Goal: Task Accomplishment & Management: Use online tool/utility

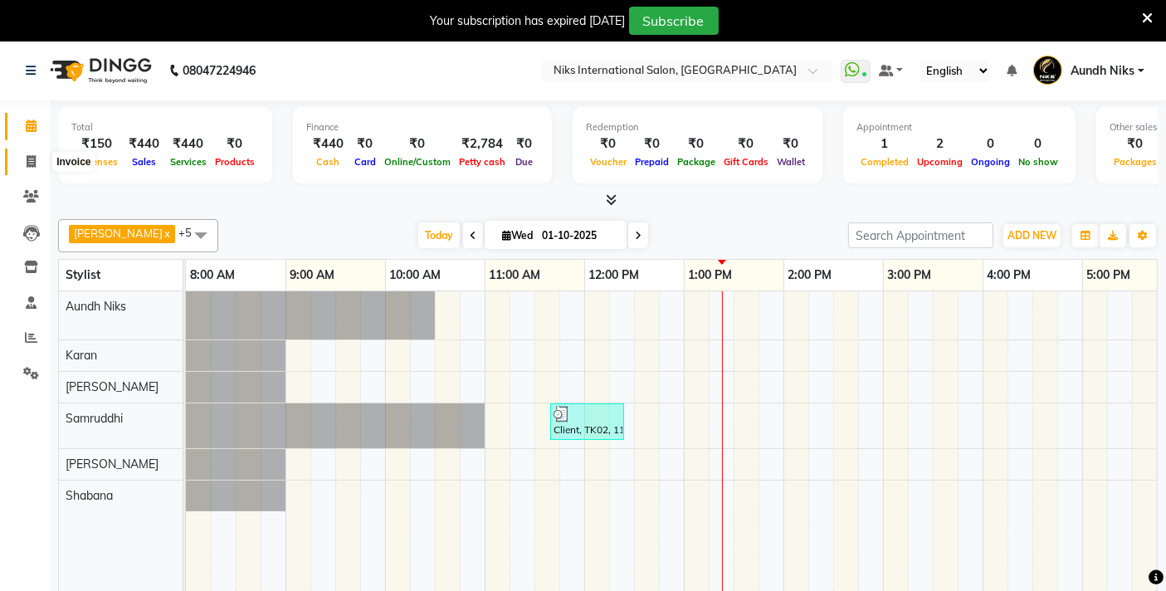
click at [30, 158] on icon at bounding box center [31, 161] width 9 height 12
select select "service"
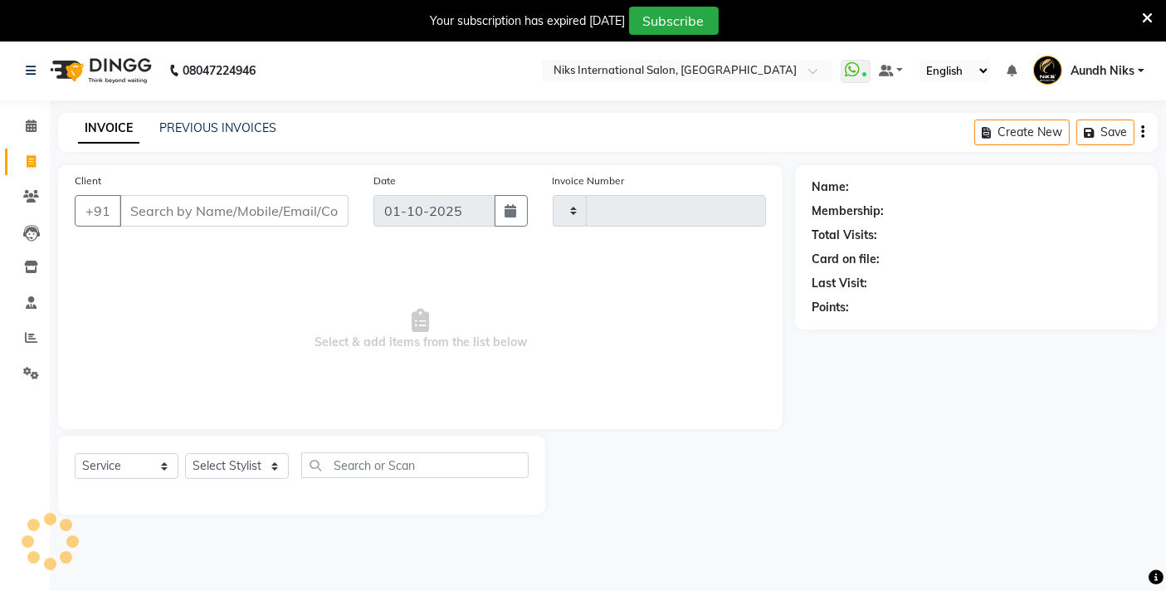
type input "2291"
select select "6"
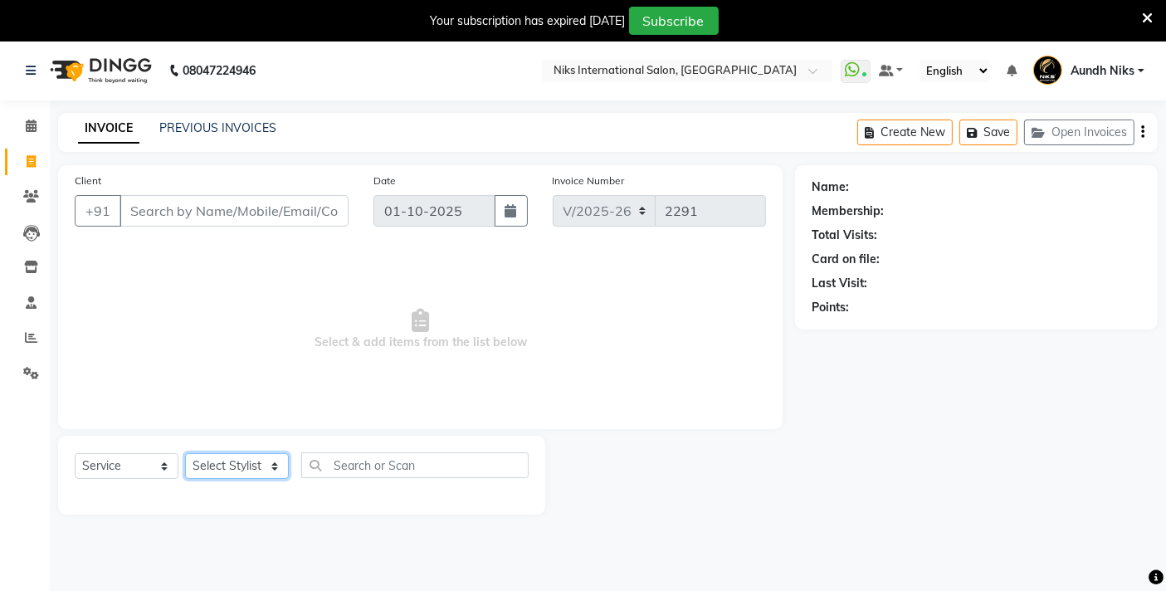
click at [278, 471] on select "Select Stylist [PERSON_NAME] Aundh Niks [PERSON_NAME] Jiya [PERSON_NAME] Mahhi …" at bounding box center [237, 466] width 104 height 26
select select "20840"
click at [185, 453] on select "Select Stylist [PERSON_NAME] Aundh Niks [PERSON_NAME] Jiya [PERSON_NAME] Mahhi …" at bounding box center [237, 466] width 104 height 26
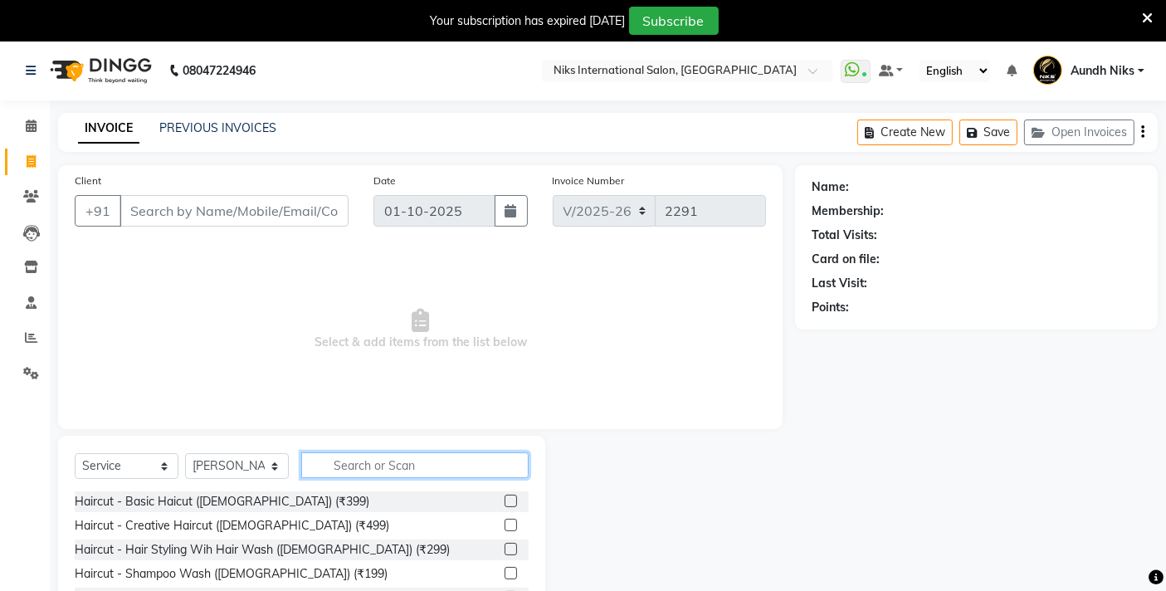
click at [478, 470] on input "text" at bounding box center [414, 465] width 227 height 26
type input "thre"
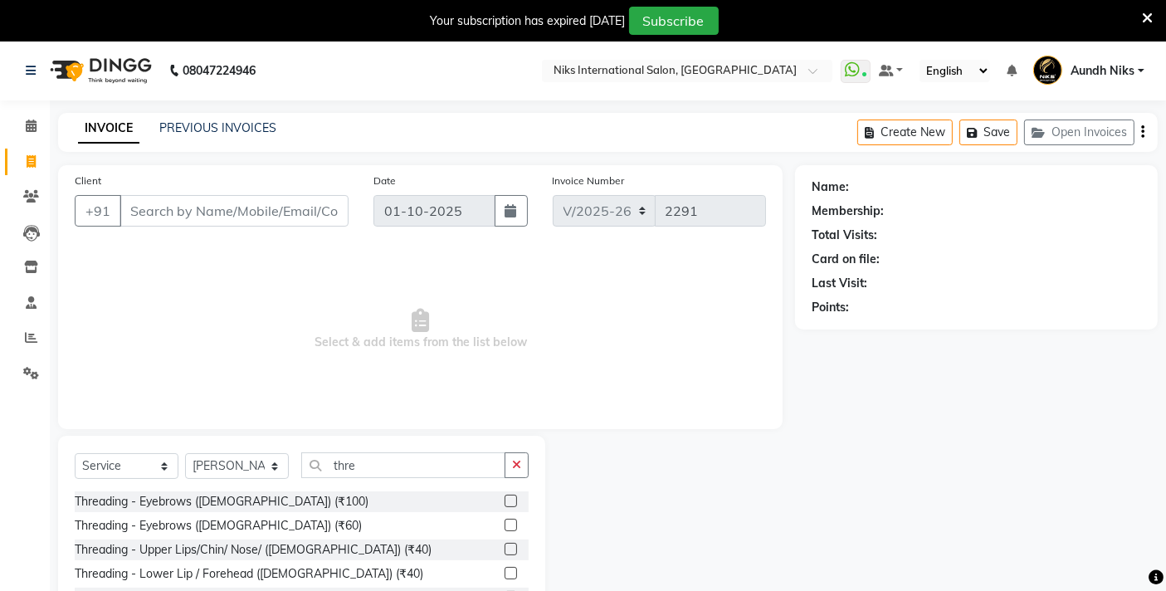
click at [507, 525] on label at bounding box center [511, 525] width 12 height 12
click at [507, 525] on input "checkbox" at bounding box center [510, 525] width 11 height 11
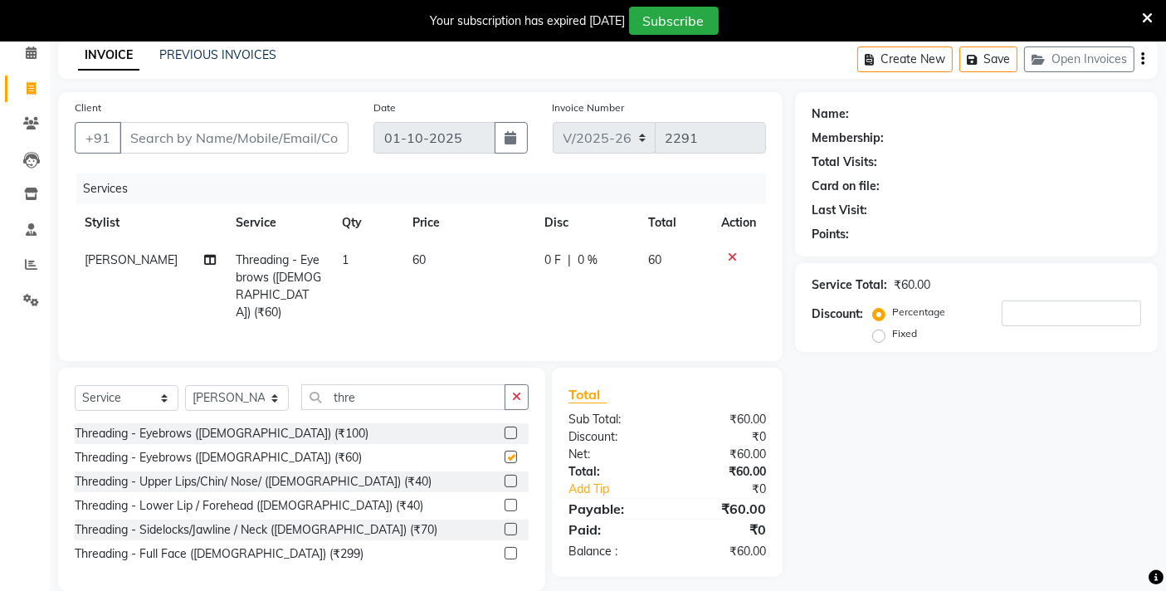
checkbox input "false"
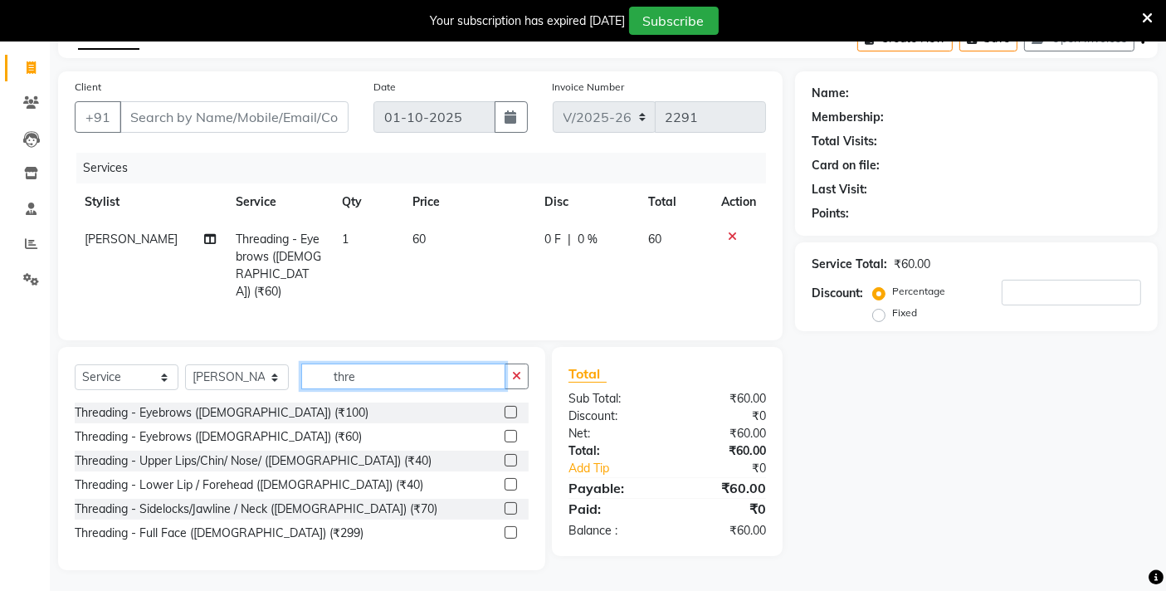
click at [432, 375] on input "thre" at bounding box center [403, 377] width 204 height 26
type input "t"
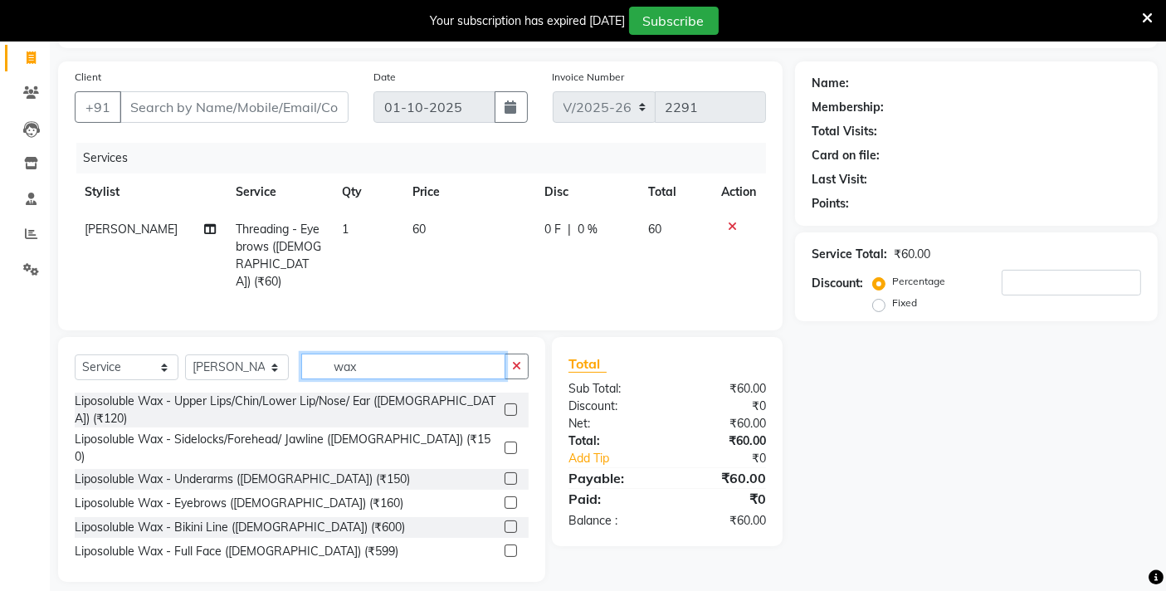
scroll to position [115, 0]
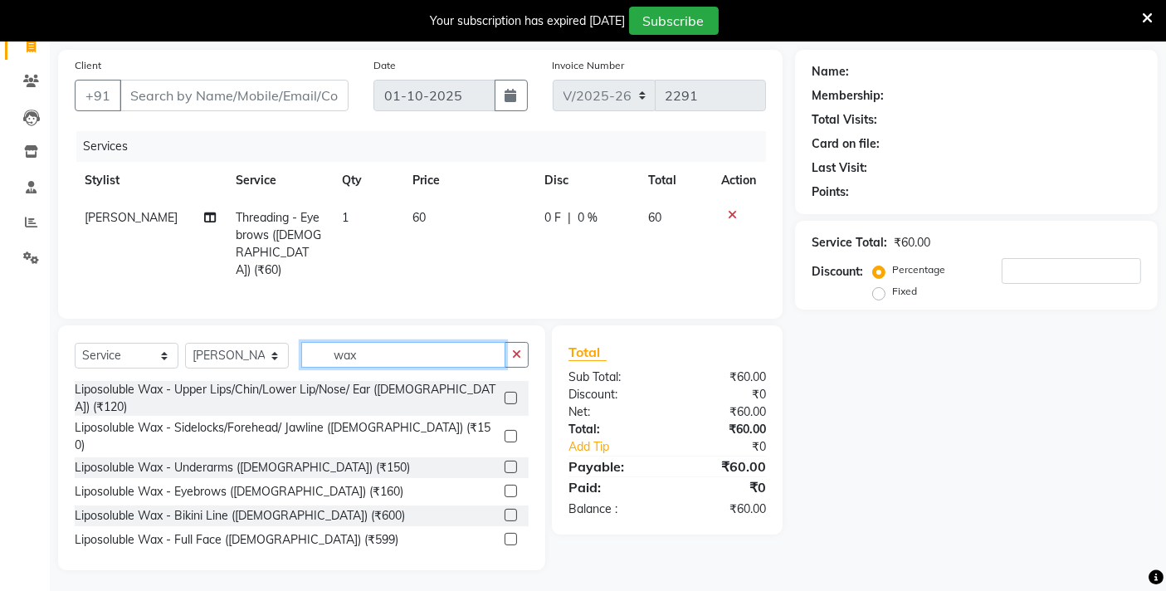
type input "wax"
click at [505, 392] on label at bounding box center [511, 398] width 12 height 12
click at [505, 393] on input "checkbox" at bounding box center [510, 398] width 11 height 11
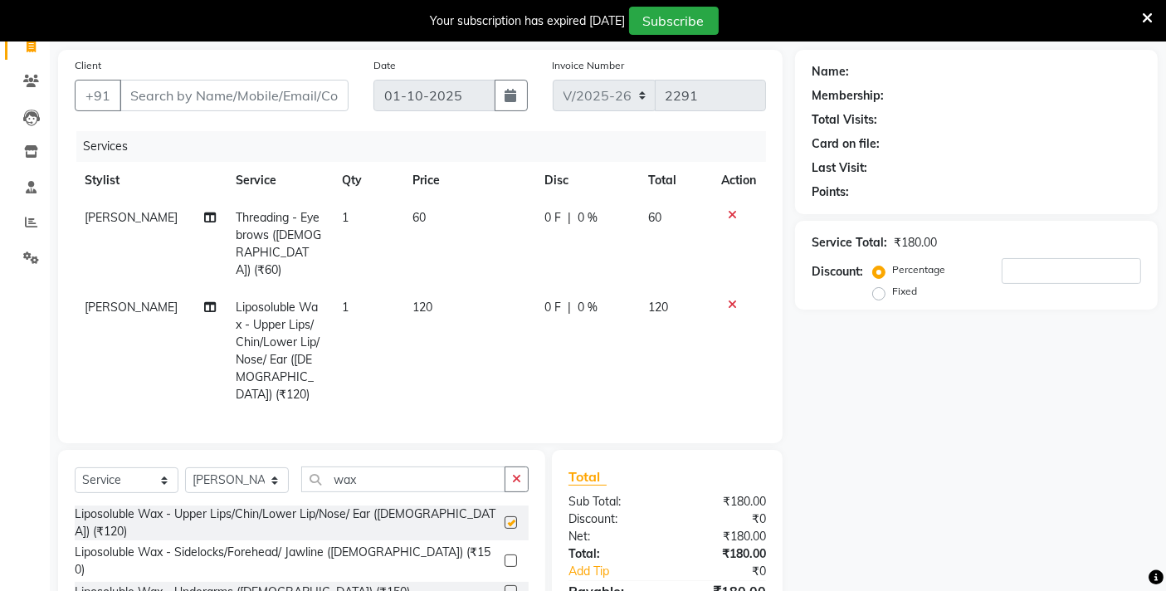
checkbox input "false"
click at [283, 467] on select "Select Stylist [PERSON_NAME] Aundh Niks [PERSON_NAME] Jiya [PERSON_NAME] Mahhi …" at bounding box center [237, 480] width 104 height 26
select select "22944"
click at [185, 467] on select "Select Stylist [PERSON_NAME] Aundh Niks [PERSON_NAME] Jiya [PERSON_NAME] Mahhi …" at bounding box center [237, 480] width 104 height 26
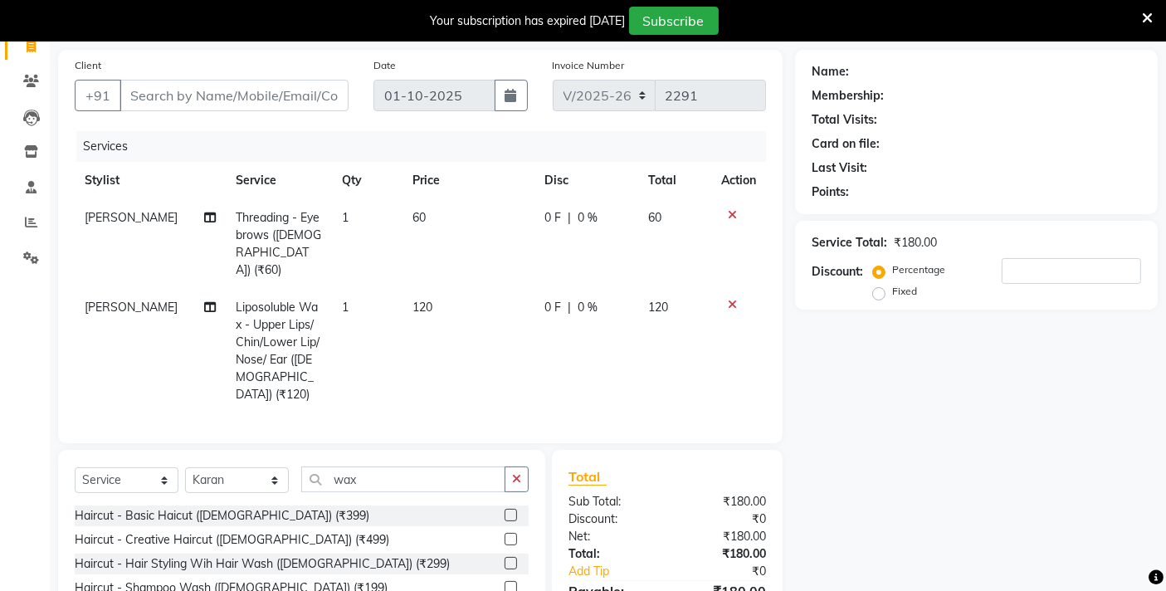
click at [413, 450] on div "Select Service Product Membership Package Voucher Prepaid Gift Card Select Styl…" at bounding box center [301, 572] width 487 height 245
click at [428, 467] on input "wax" at bounding box center [403, 480] width 204 height 26
type input "w"
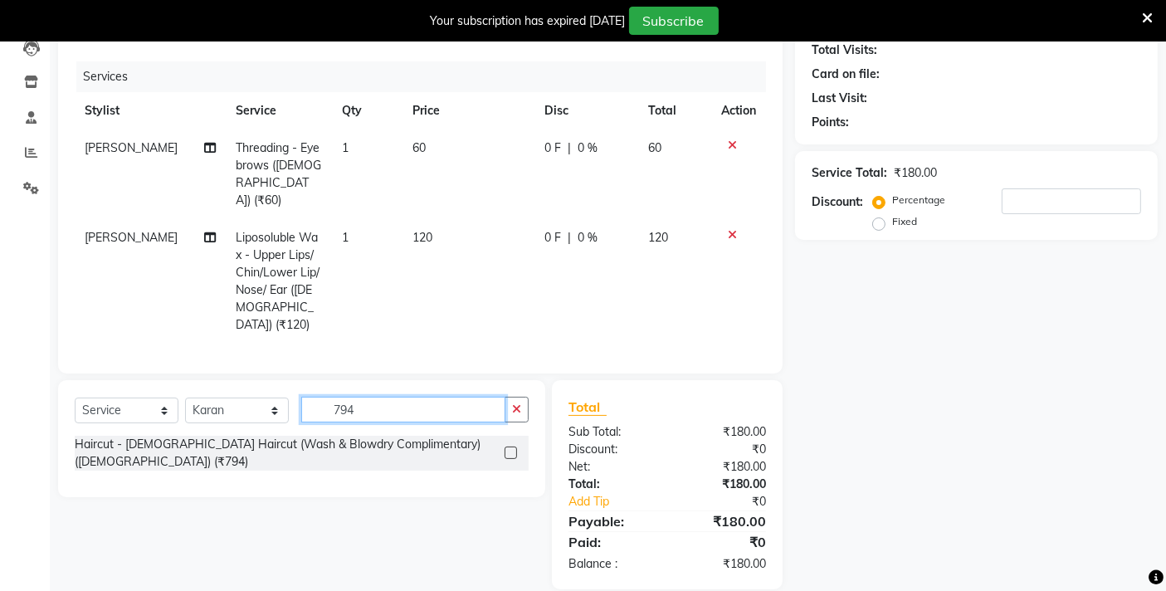
scroll to position [186, 0]
type input "794"
click at [507, 446] on label at bounding box center [511, 452] width 12 height 12
click at [507, 447] on input "checkbox" at bounding box center [510, 452] width 11 height 11
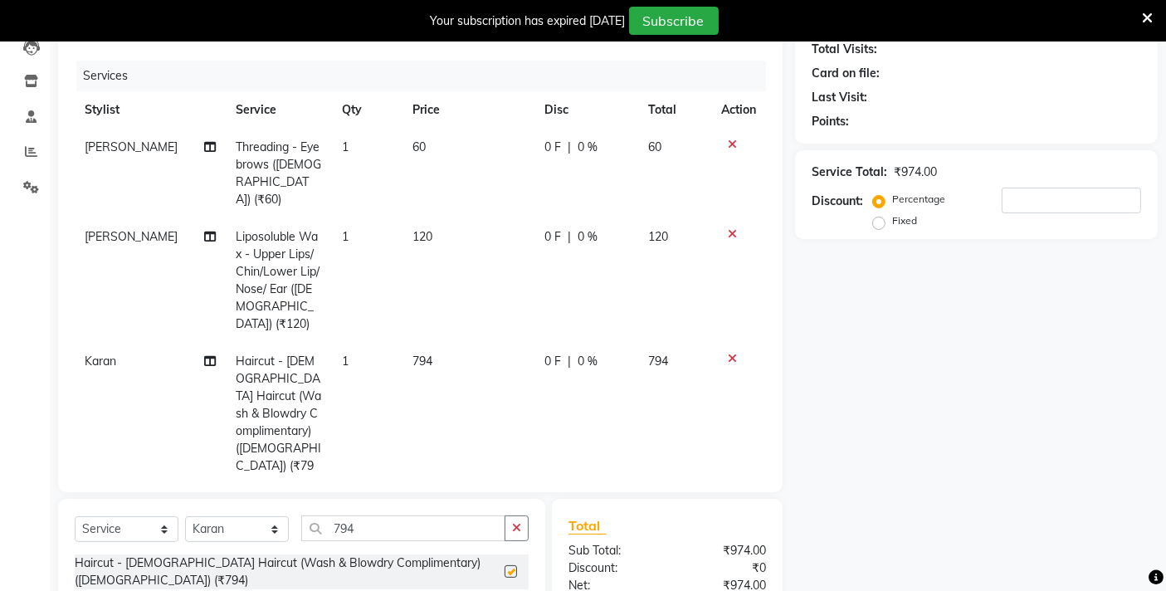
checkbox input "false"
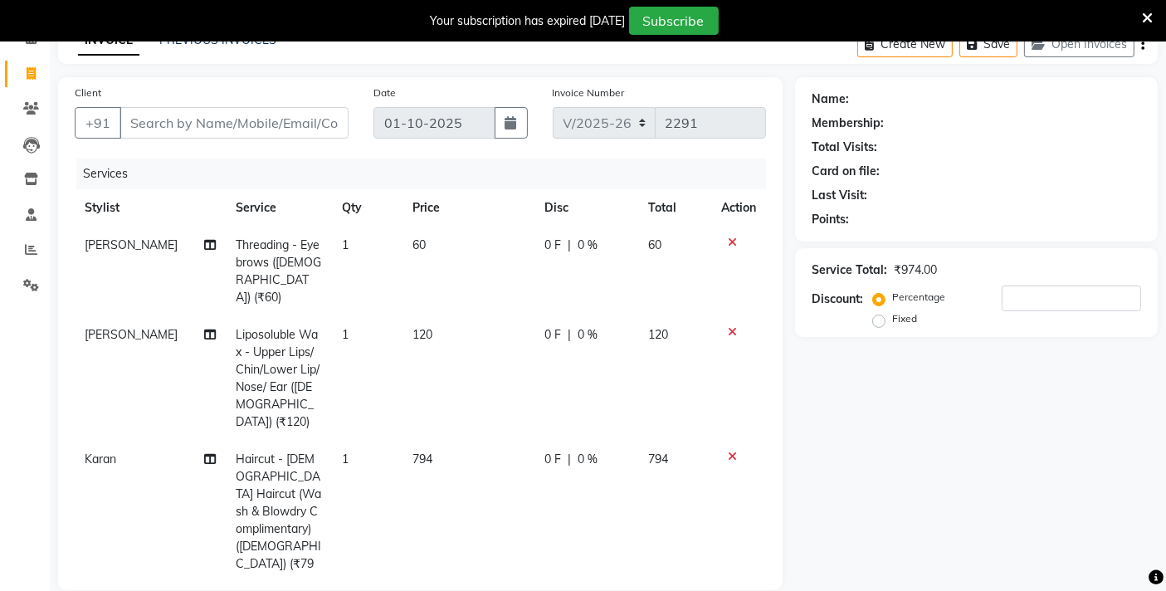
scroll to position [0, 0]
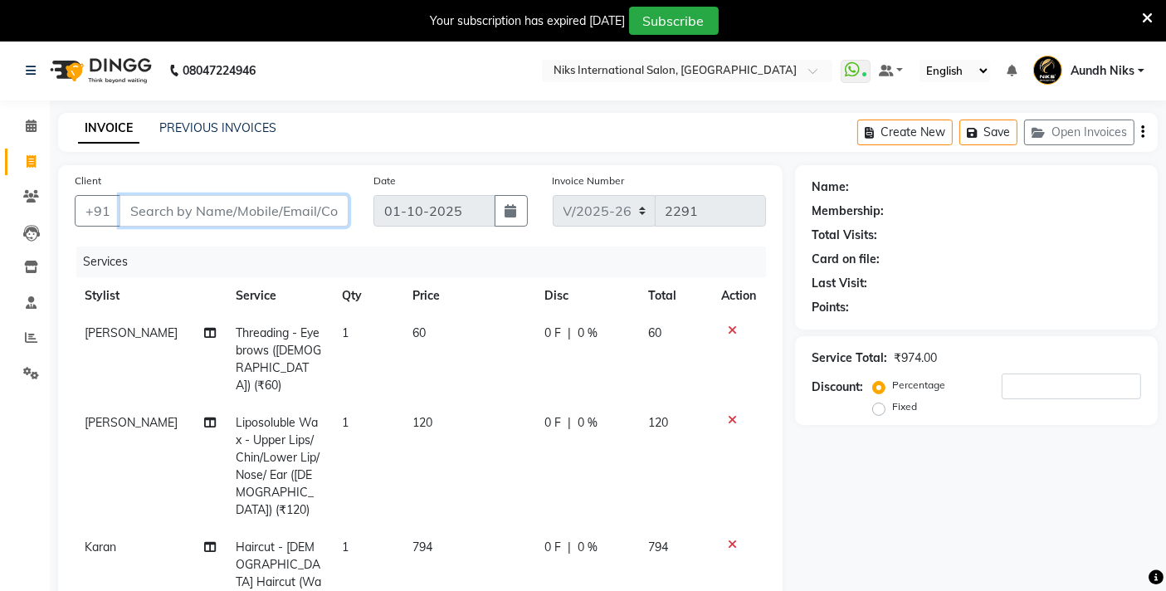
click at [299, 203] on input "Client" at bounding box center [234, 211] width 229 height 32
click at [276, 213] on input "Client" at bounding box center [234, 211] width 229 height 32
type input "9"
type input "0"
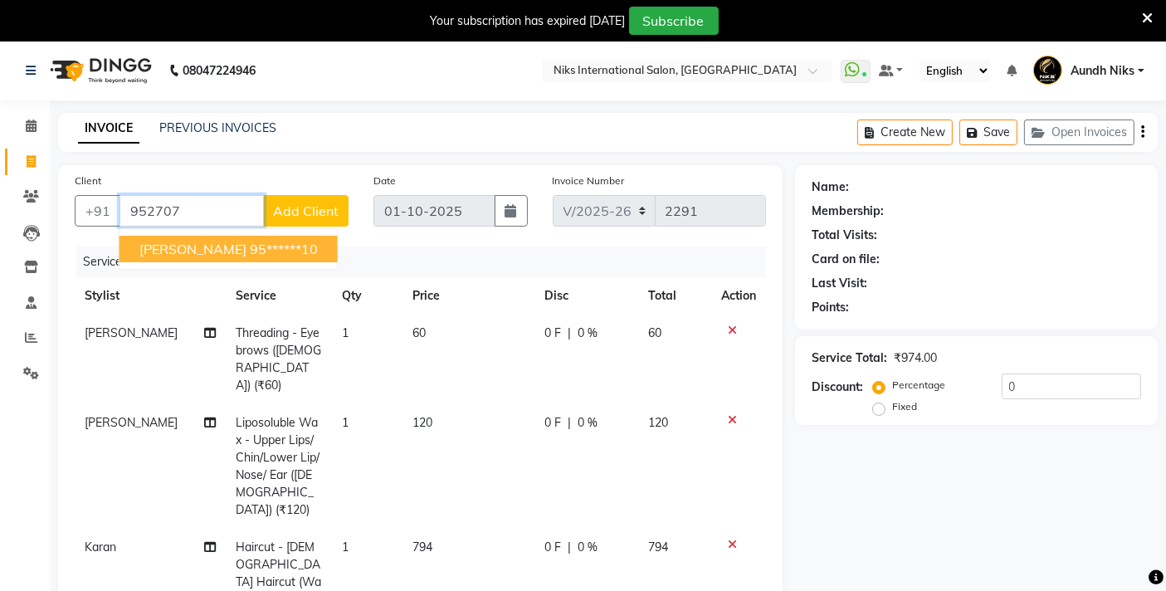
click at [280, 237] on button "[PERSON_NAME] 95******10" at bounding box center [229, 249] width 218 height 27
type input "95******10"
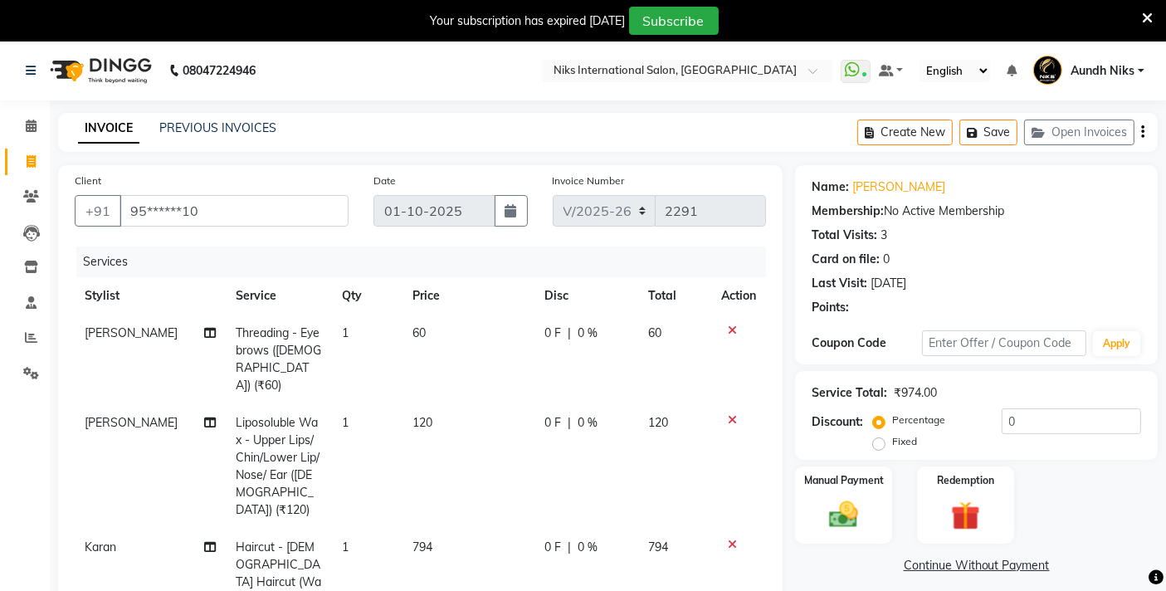
scroll to position [293, 0]
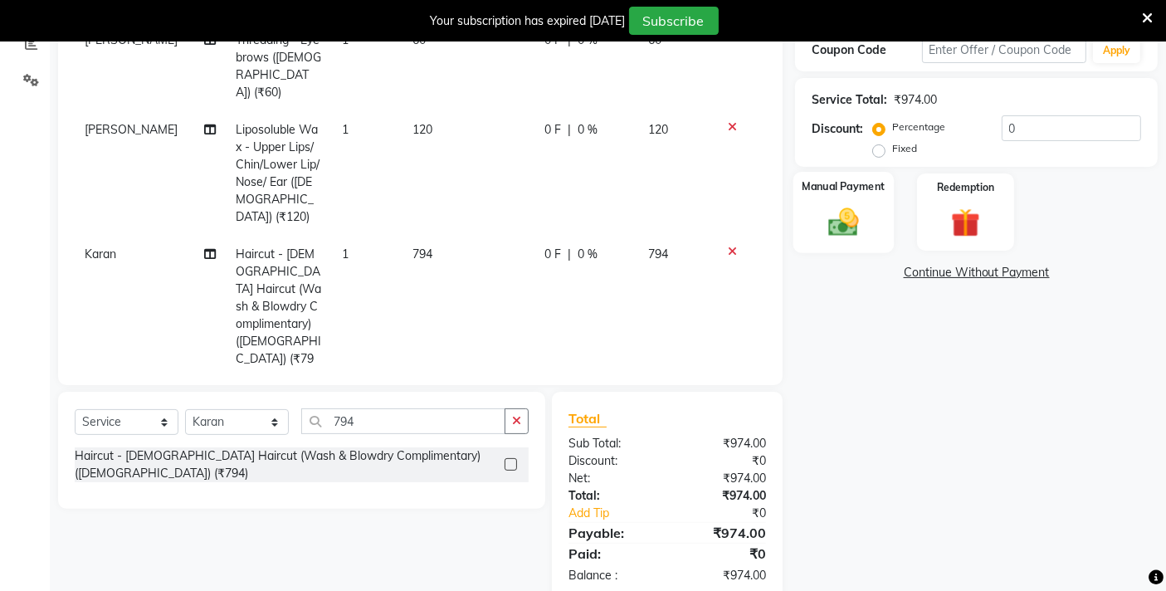
click at [853, 217] on img at bounding box center [844, 221] width 50 height 35
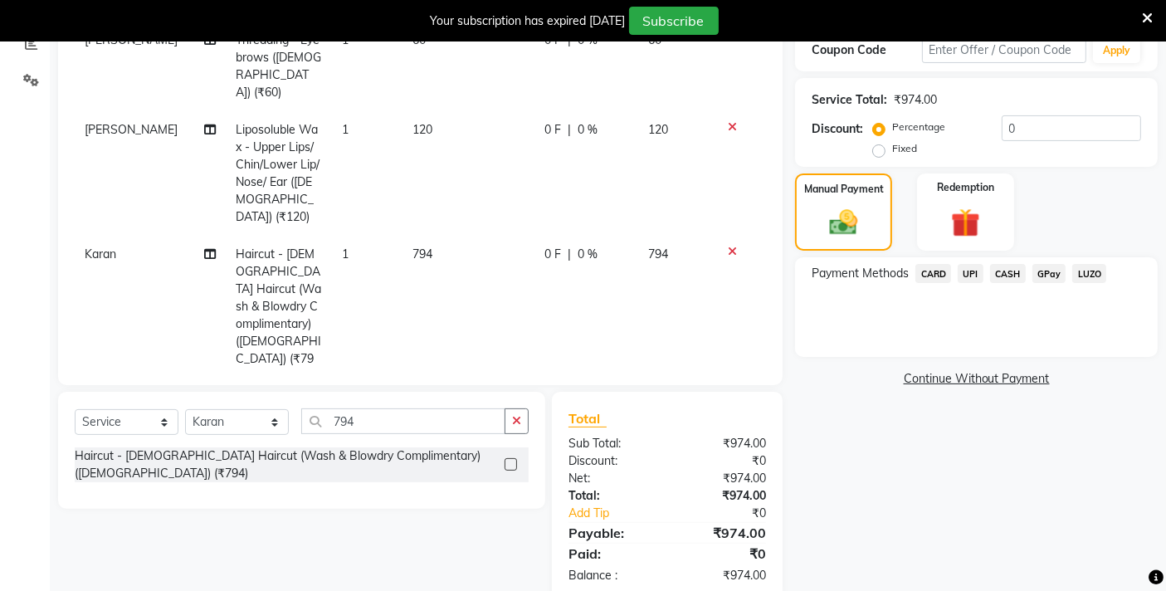
click at [936, 269] on span "CARD" at bounding box center [934, 273] width 36 height 19
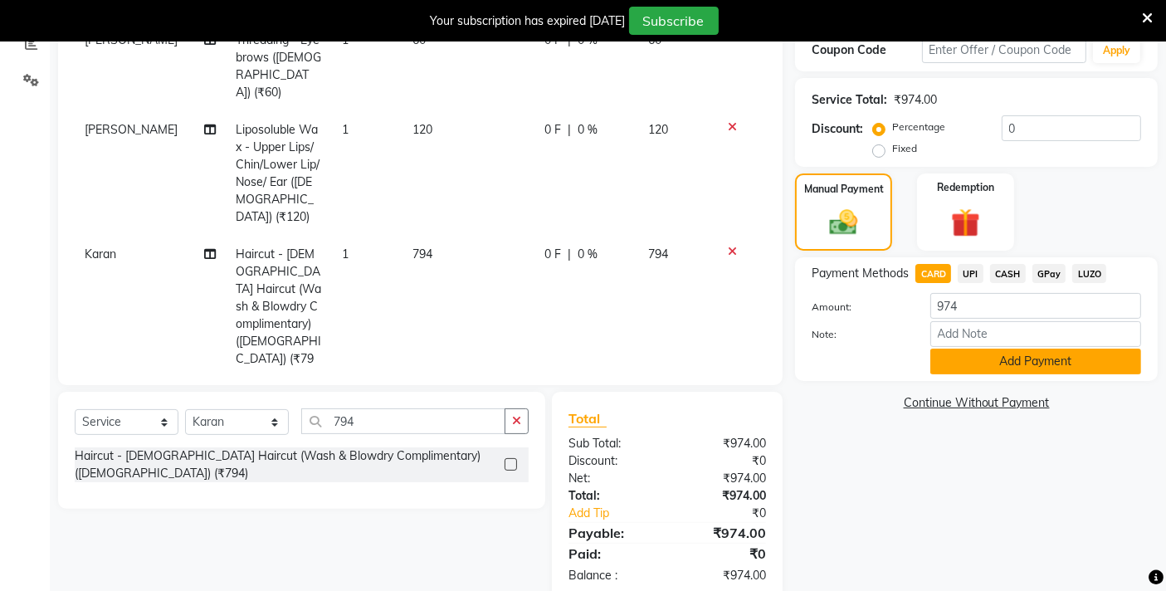
click at [963, 350] on button "Add Payment" at bounding box center [1036, 362] width 211 height 26
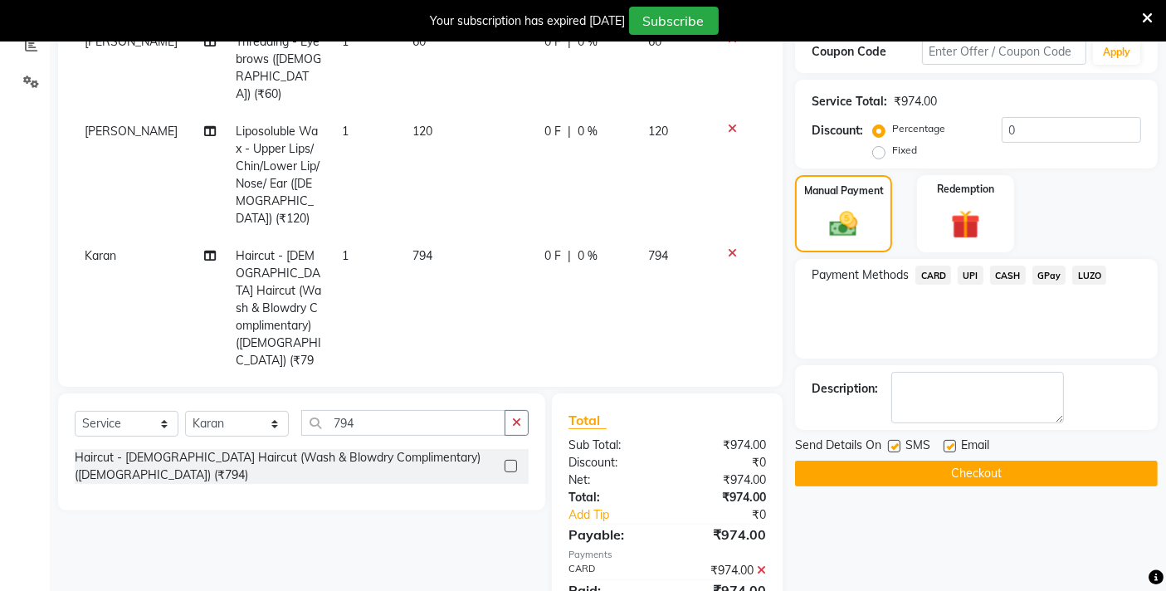
scroll to position [328, 0]
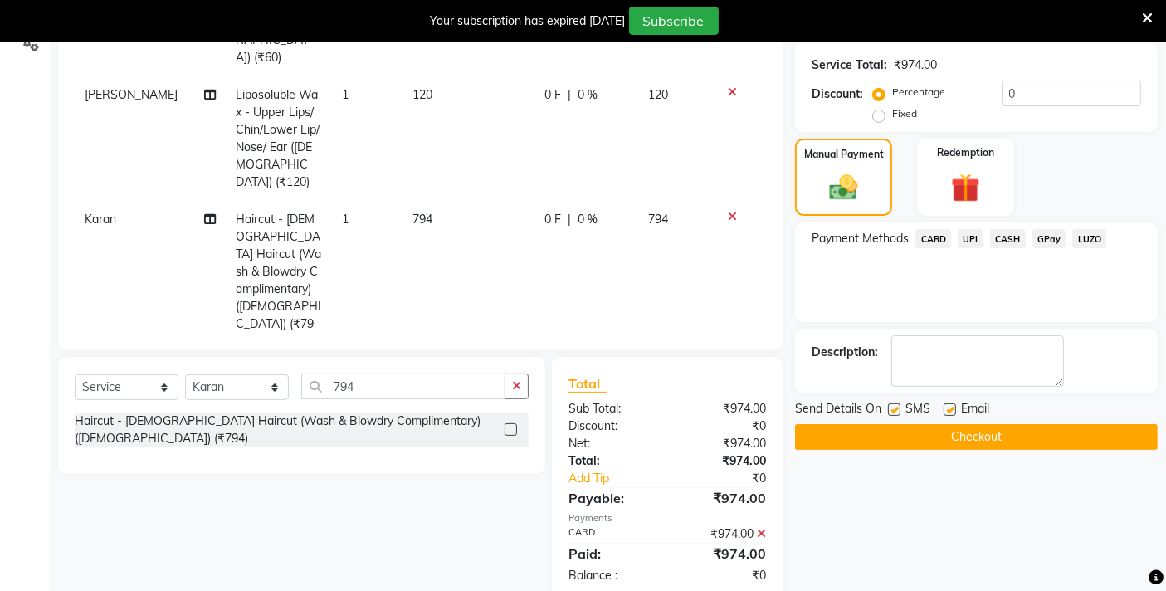
click at [910, 437] on button "Checkout" at bounding box center [976, 437] width 363 height 26
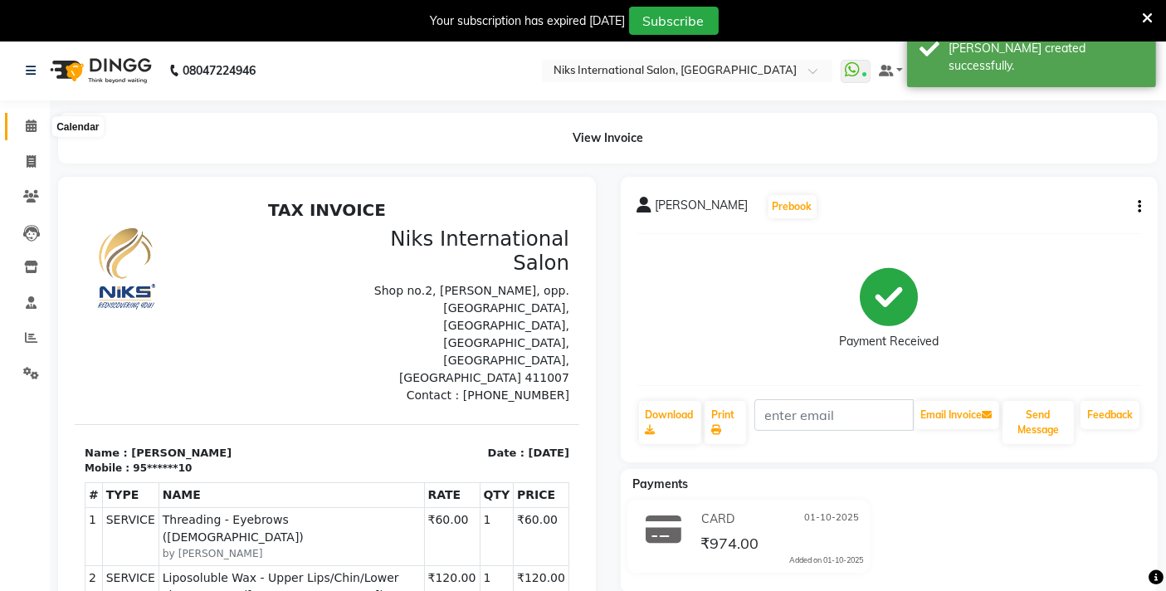
click at [30, 121] on icon at bounding box center [31, 126] width 11 height 12
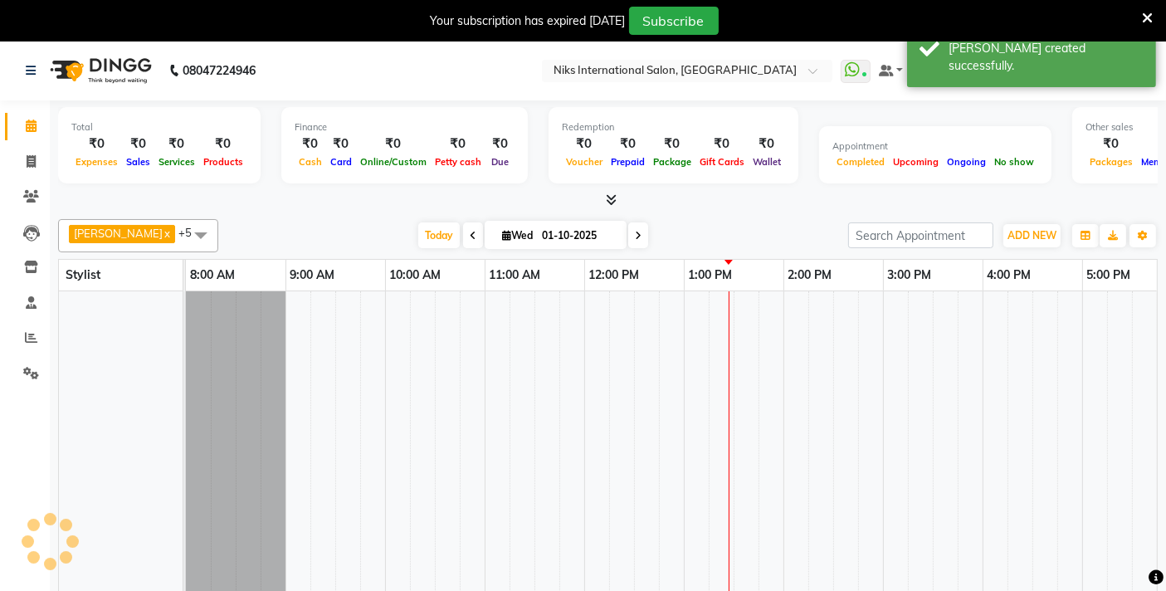
scroll to position [0, 498]
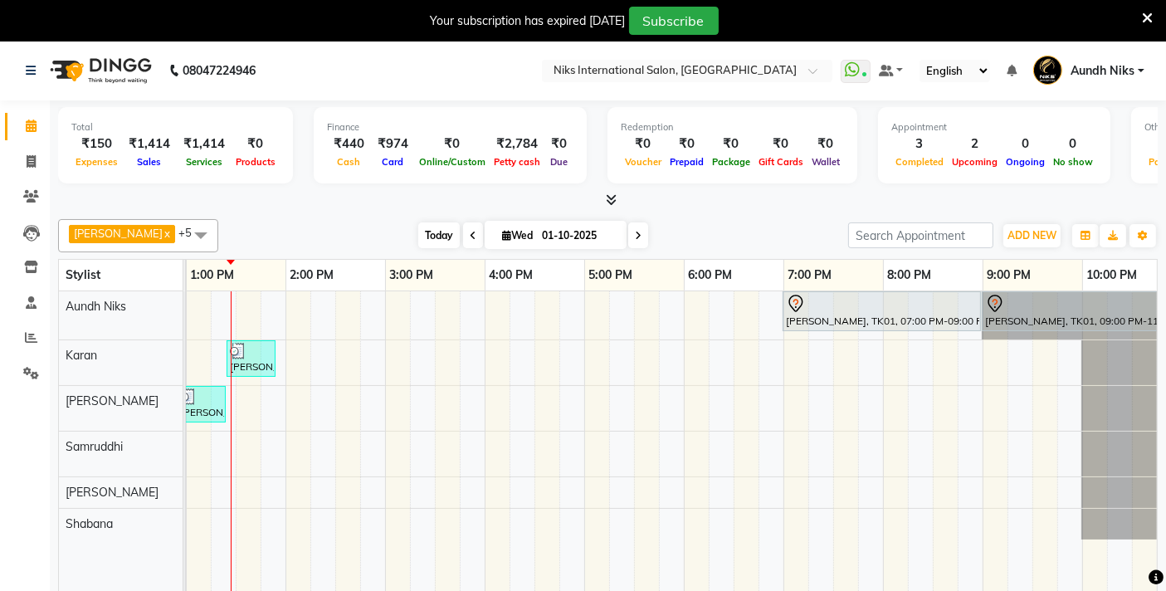
click at [418, 235] on span "Today" at bounding box center [439, 235] width 42 height 26
drag, startPoint x: 757, startPoint y: 466, endPoint x: 733, endPoint y: 399, distance: 70.6
